Goal: Book appointment/travel/reservation

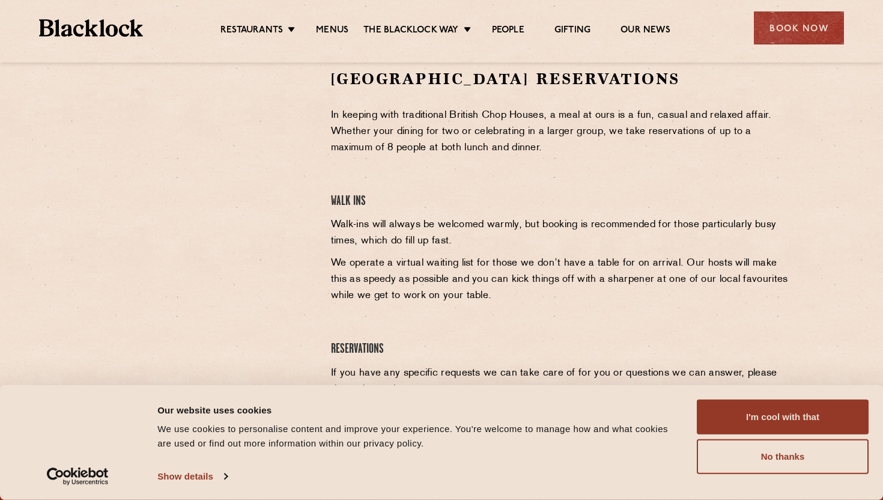
scroll to position [656, 0]
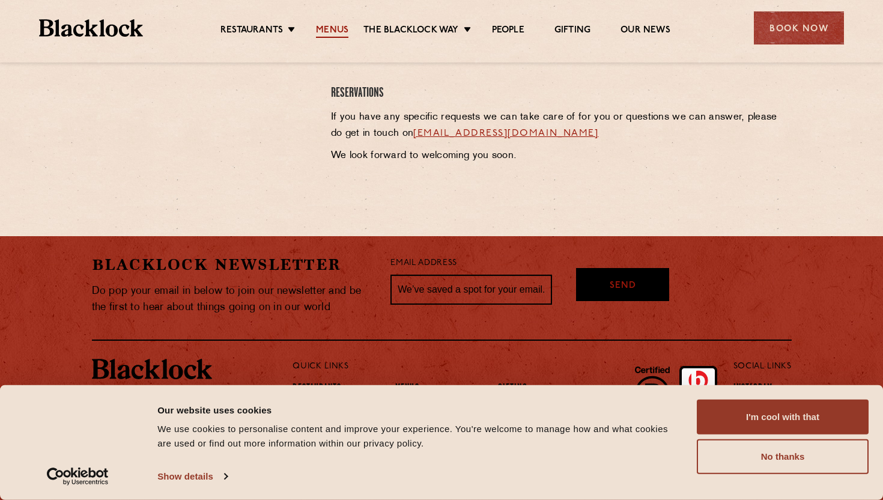
click at [325, 26] on link "Menus" at bounding box center [332, 31] width 32 height 13
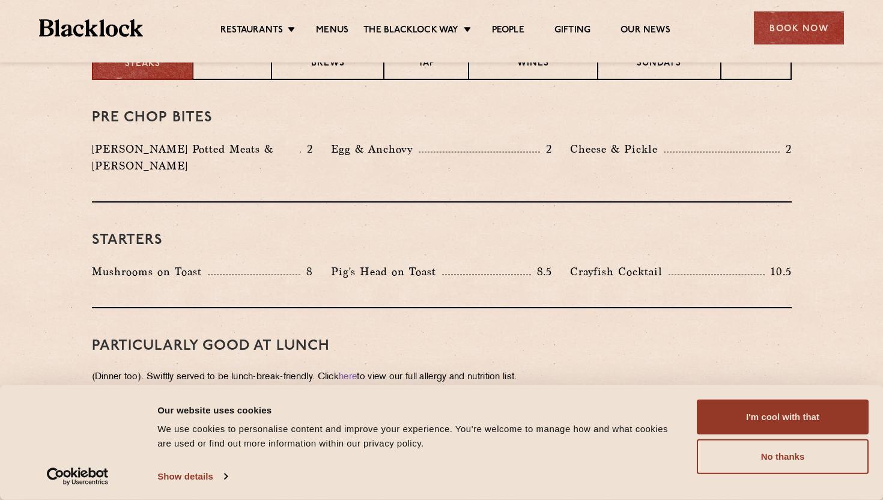
scroll to position [421, 0]
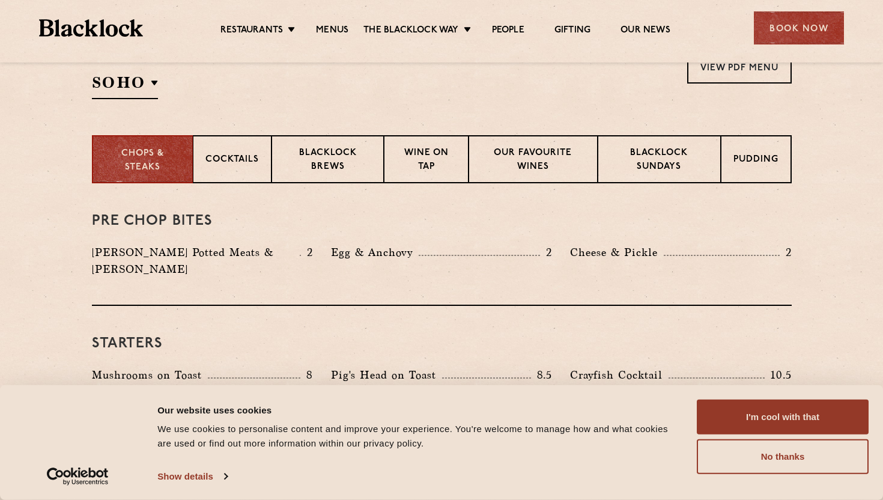
click at [764, 434] on div "I'm cool with that Customize Allow selection No thanks" at bounding box center [783, 436] width 172 height 74
click at [769, 419] on button "I'm cool with that" at bounding box center [783, 416] width 172 height 35
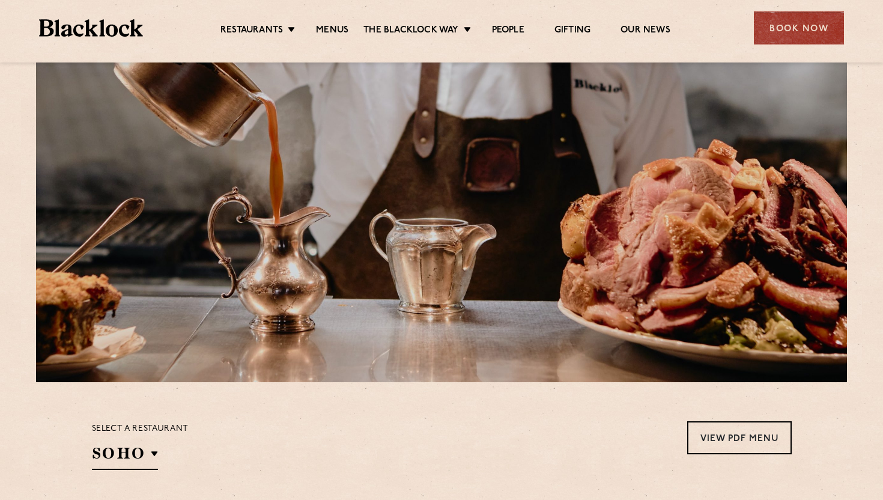
scroll to position [0, 0]
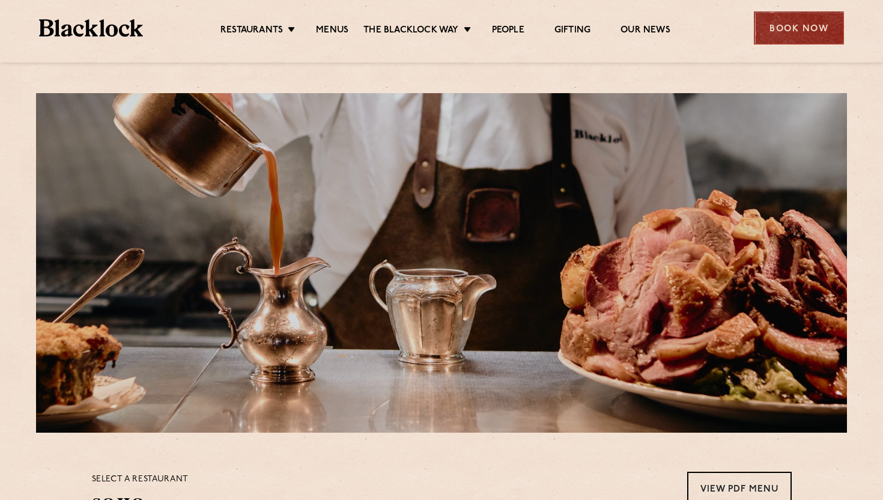
click at [757, 26] on div "Book Now" at bounding box center [799, 27] width 90 height 33
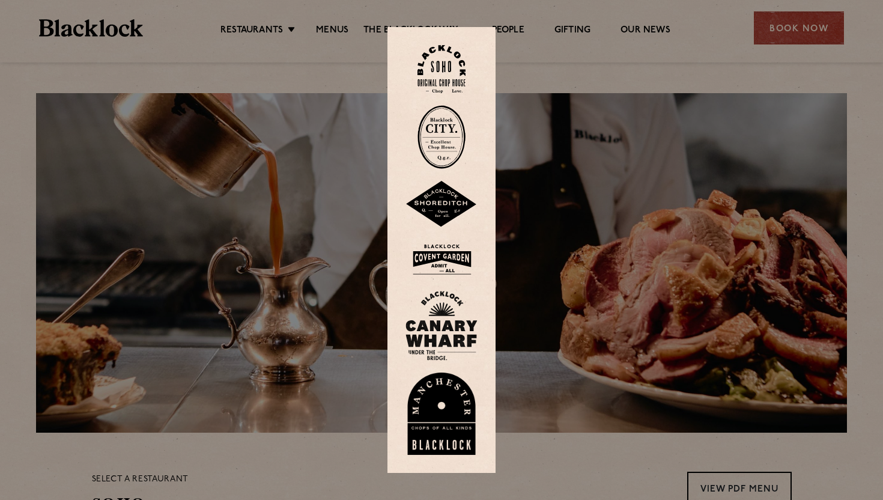
click at [441, 264] on img at bounding box center [441, 259] width 72 height 39
